Goal: Information Seeking & Learning: Learn about a topic

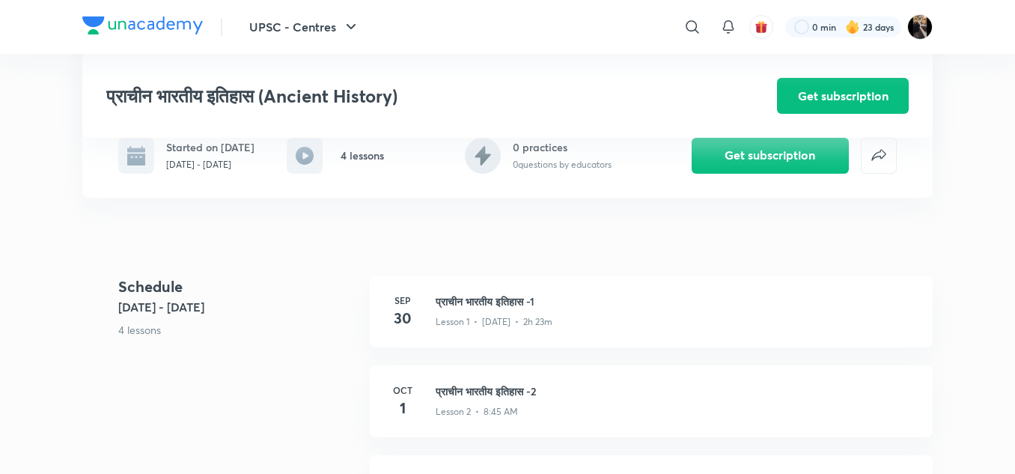
scroll to position [240, 0]
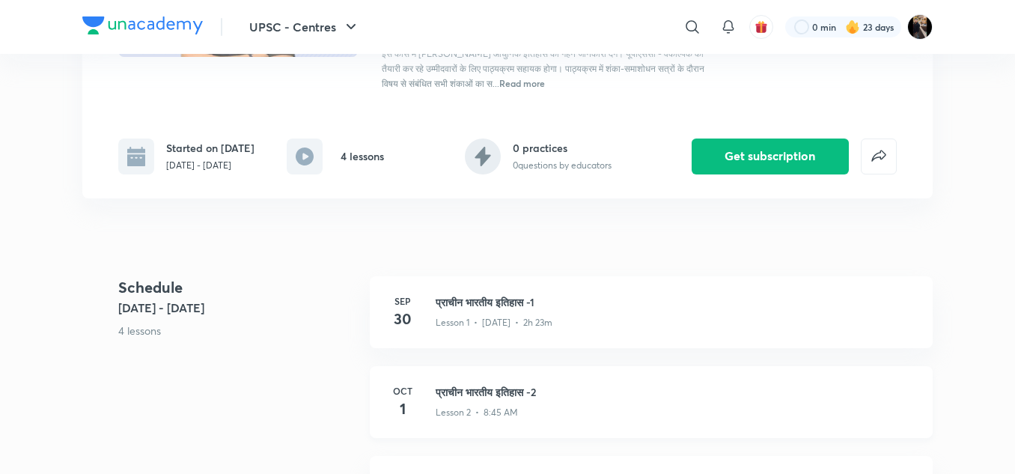
click at [445, 406] on p "Lesson 2 • 8:45 AM" at bounding box center [477, 412] width 82 height 13
